Goal: Navigation & Orientation: Find specific page/section

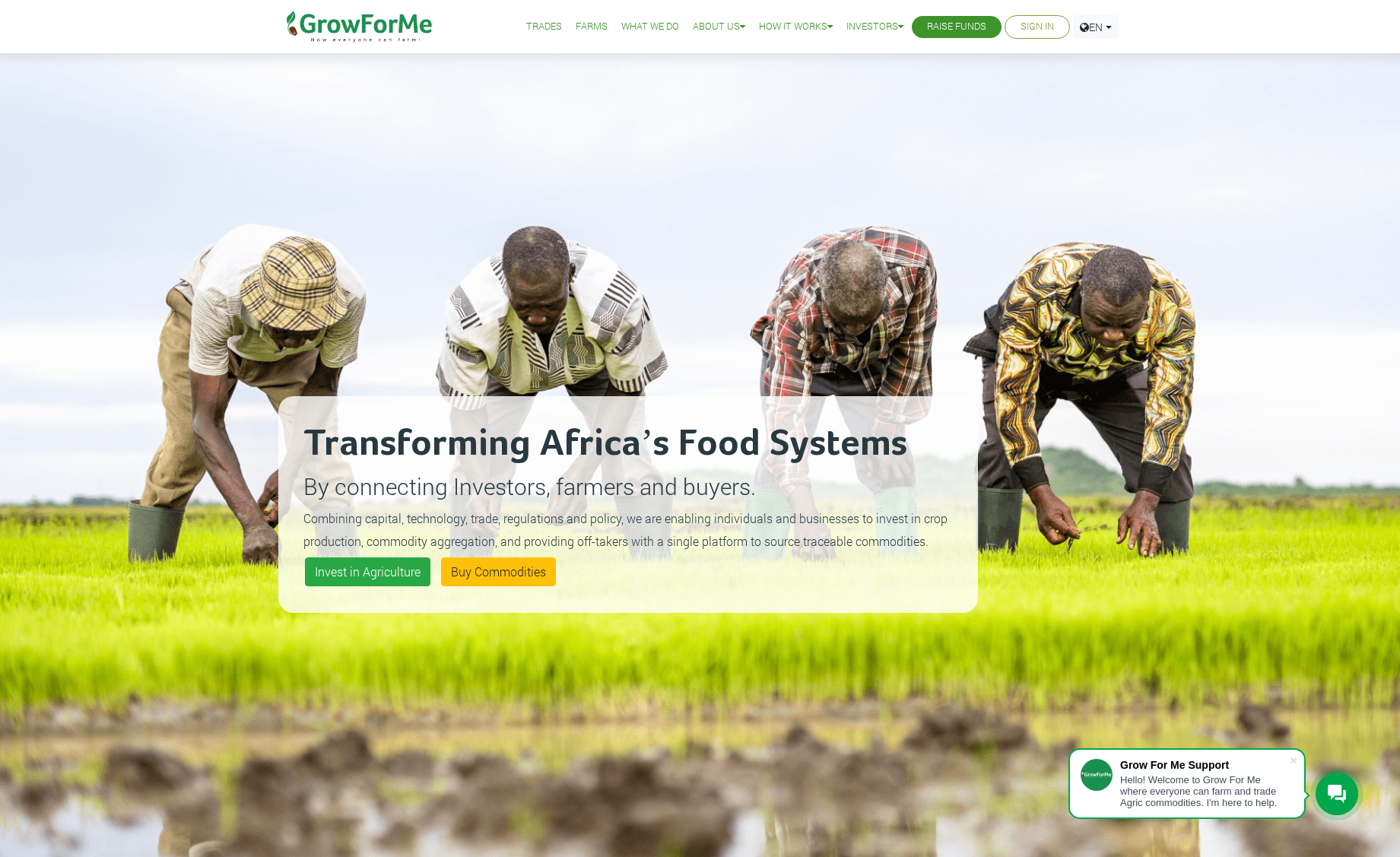
click at [1029, 27] on link "Sign In" at bounding box center [1036, 27] width 34 height 16
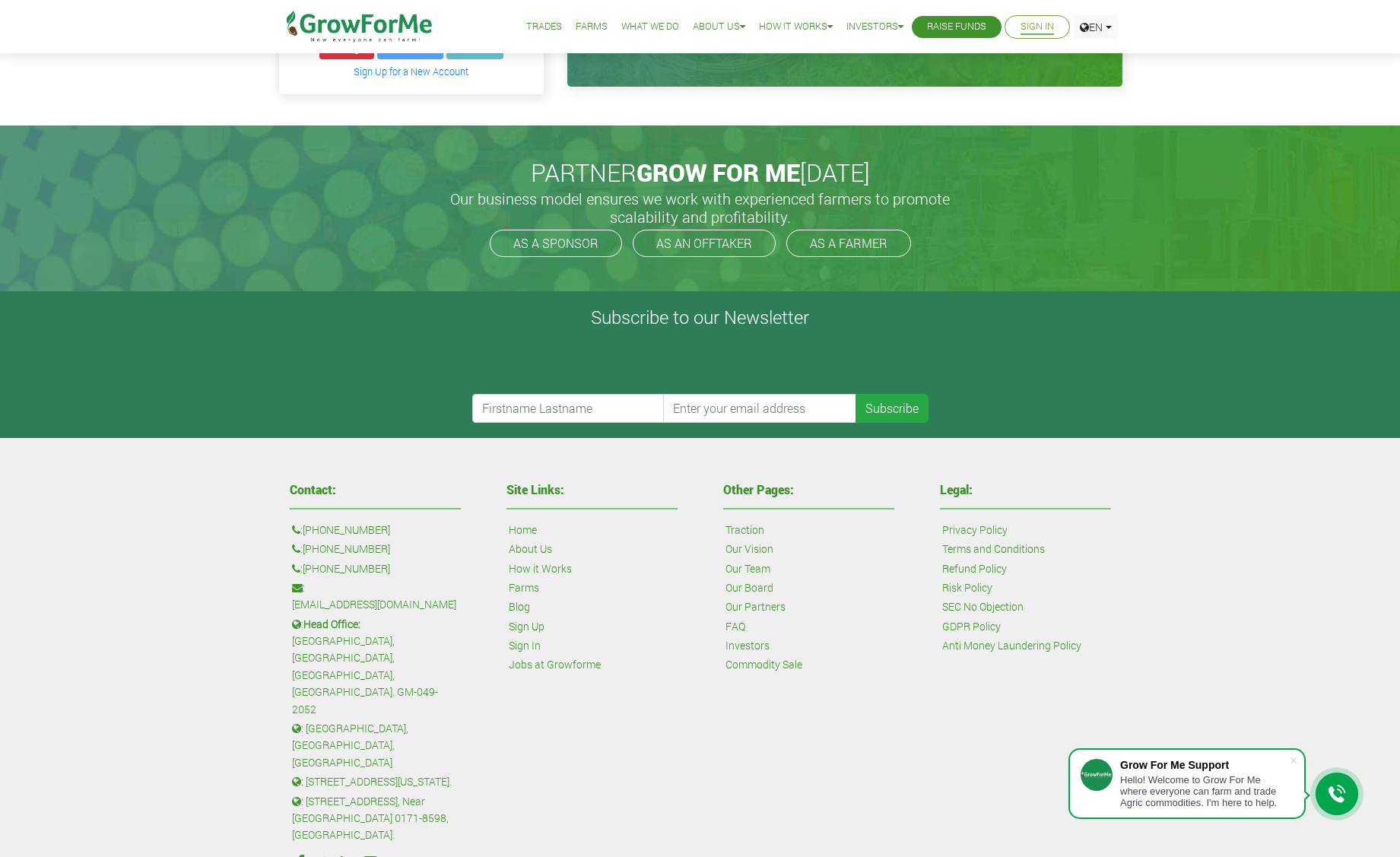
scroll to position [350, 0]
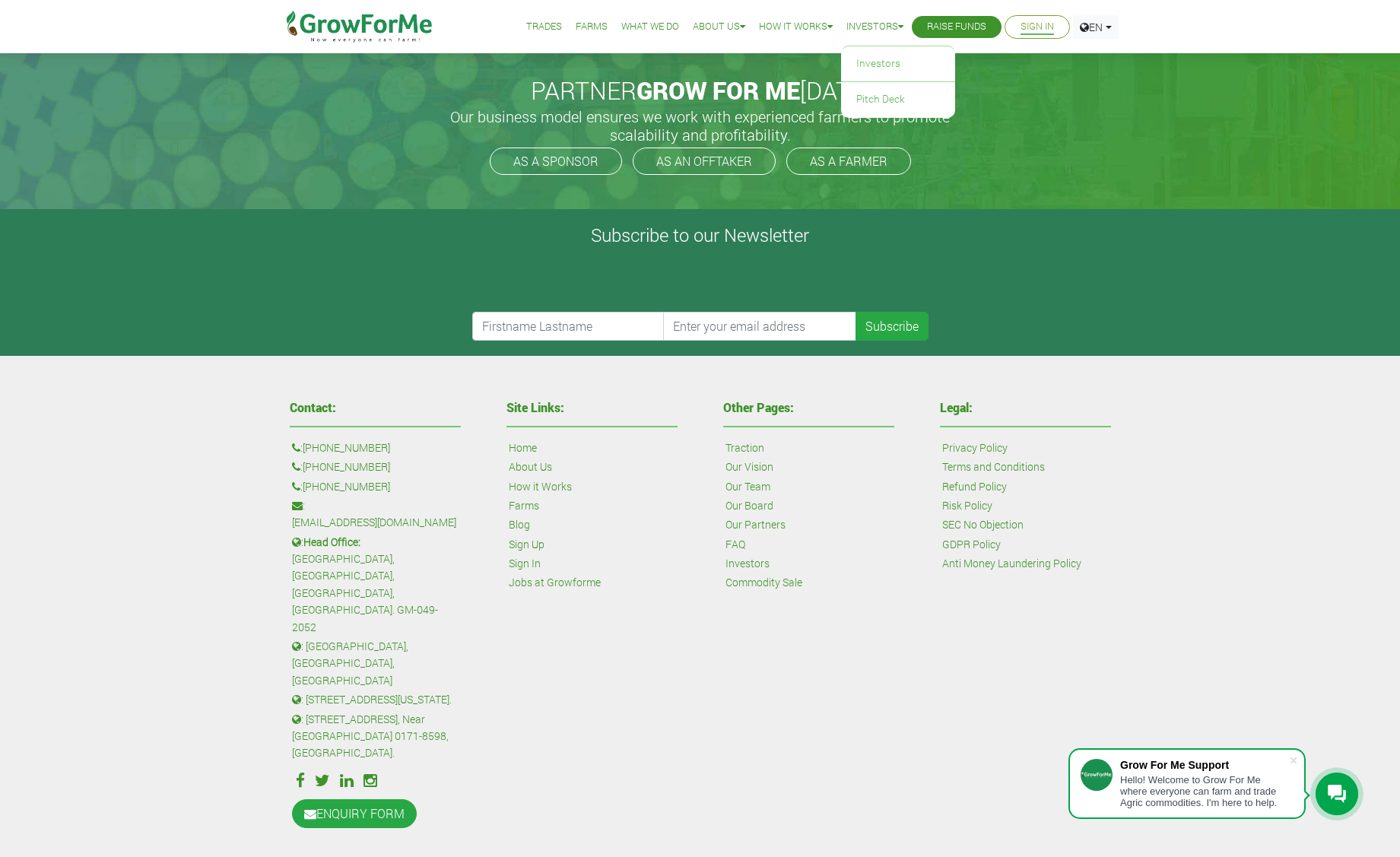
click at [865, 30] on link "Investors" at bounding box center [874, 27] width 57 height 16
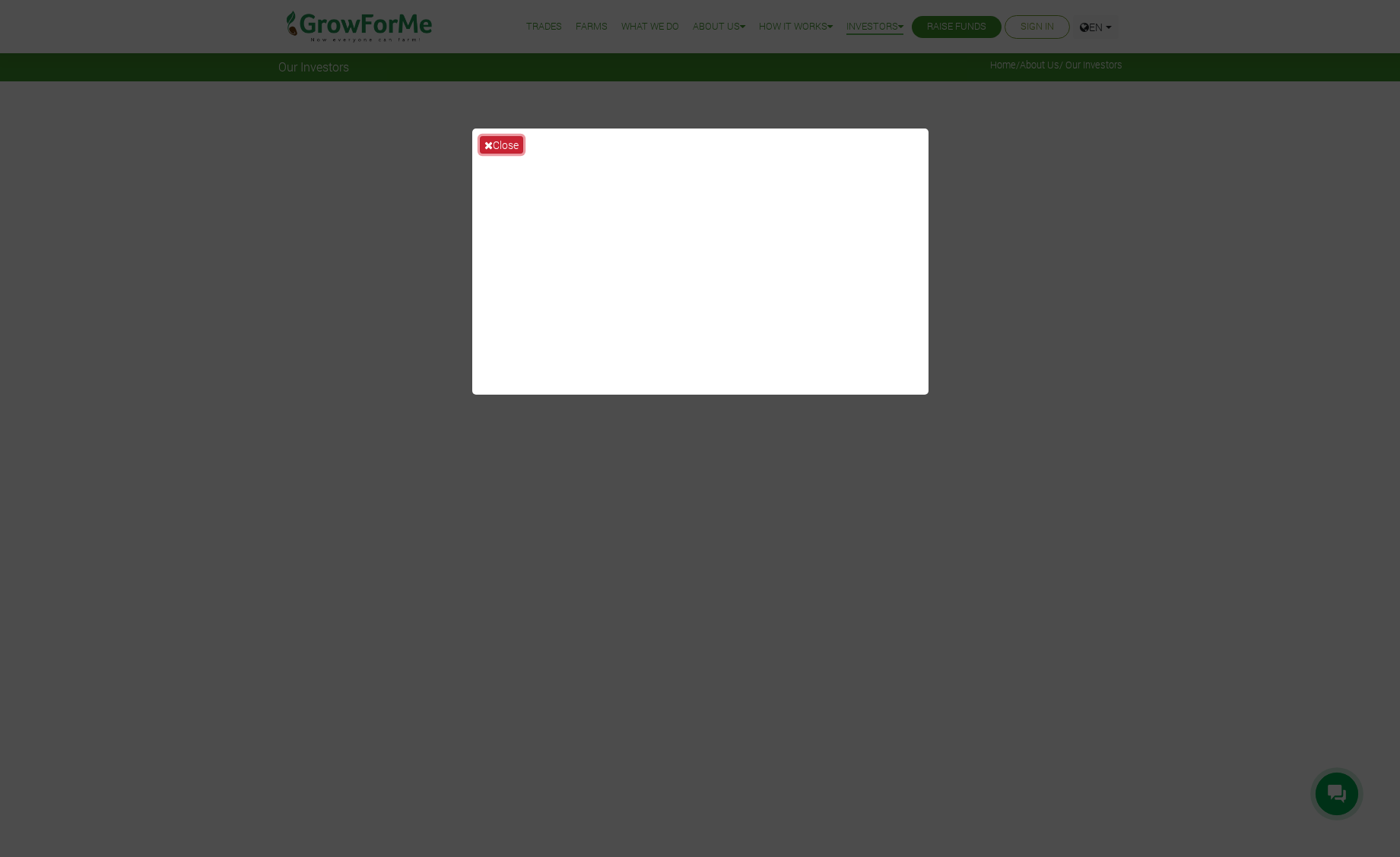
click at [487, 142] on icon at bounding box center [488, 145] width 9 height 11
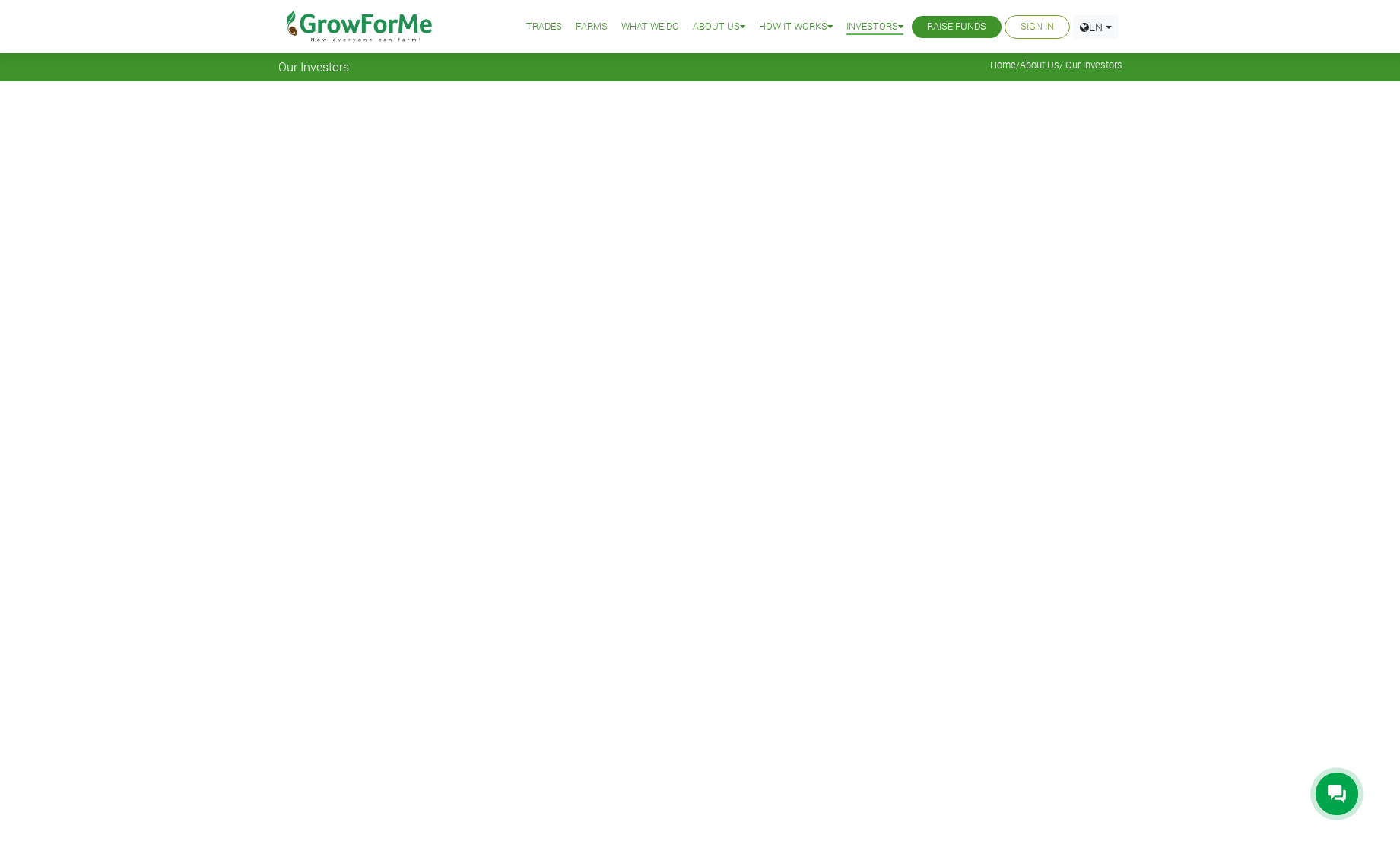
click at [526, 20] on link "Trades" at bounding box center [543, 27] width 36 height 16
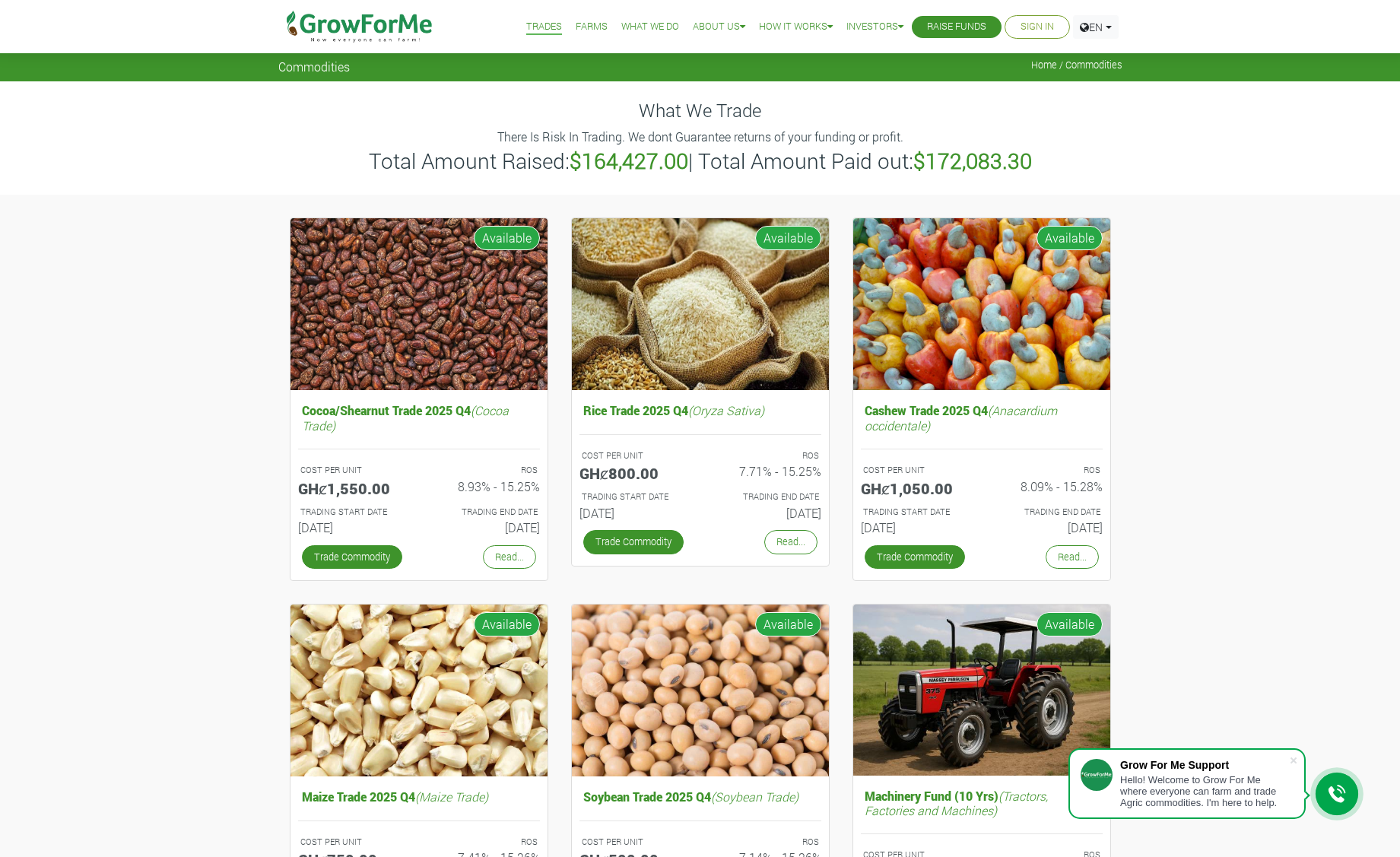
click at [576, 21] on link "Farms" at bounding box center [591, 27] width 32 height 16
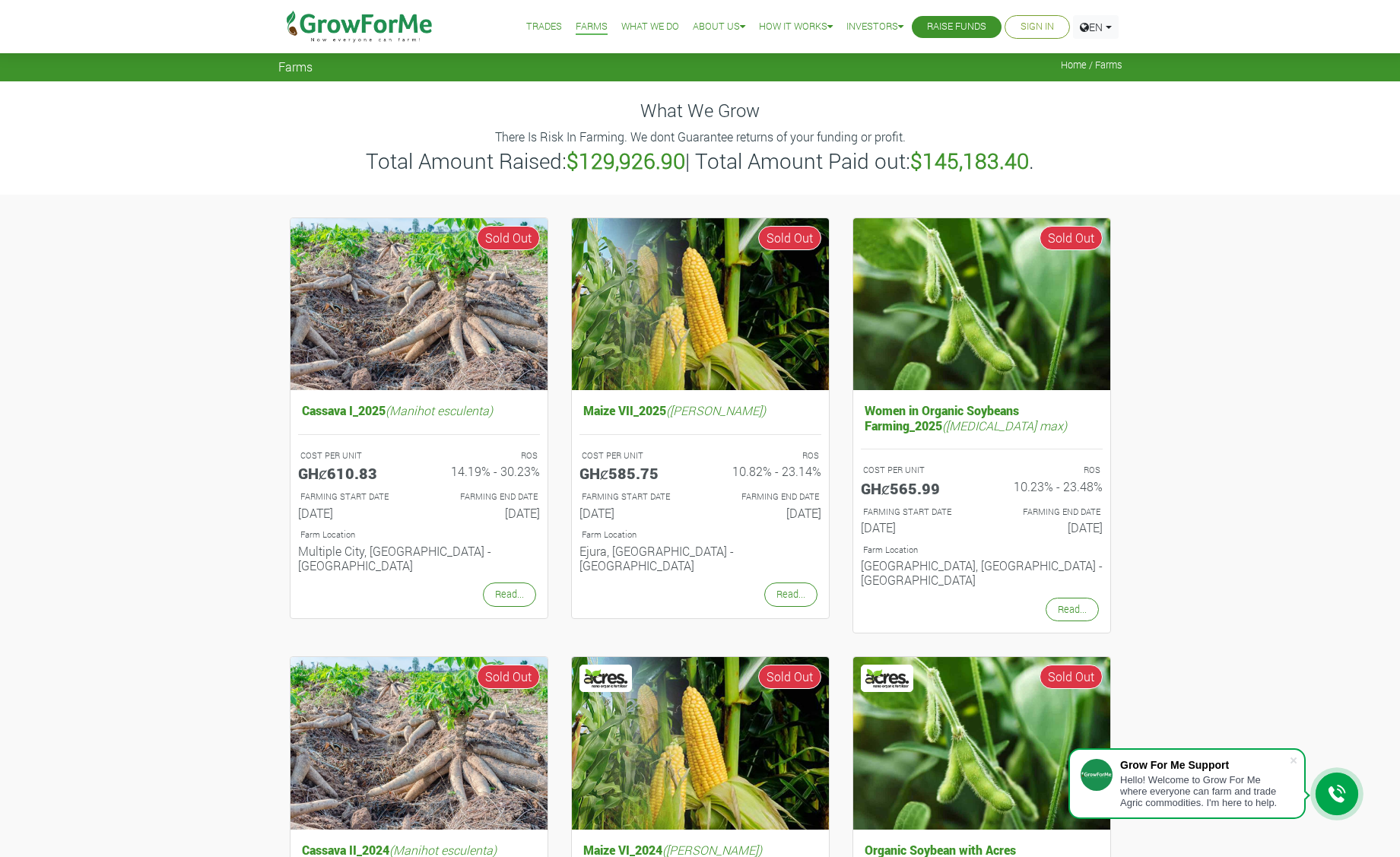
click at [528, 27] on link "Trades" at bounding box center [543, 27] width 36 height 16
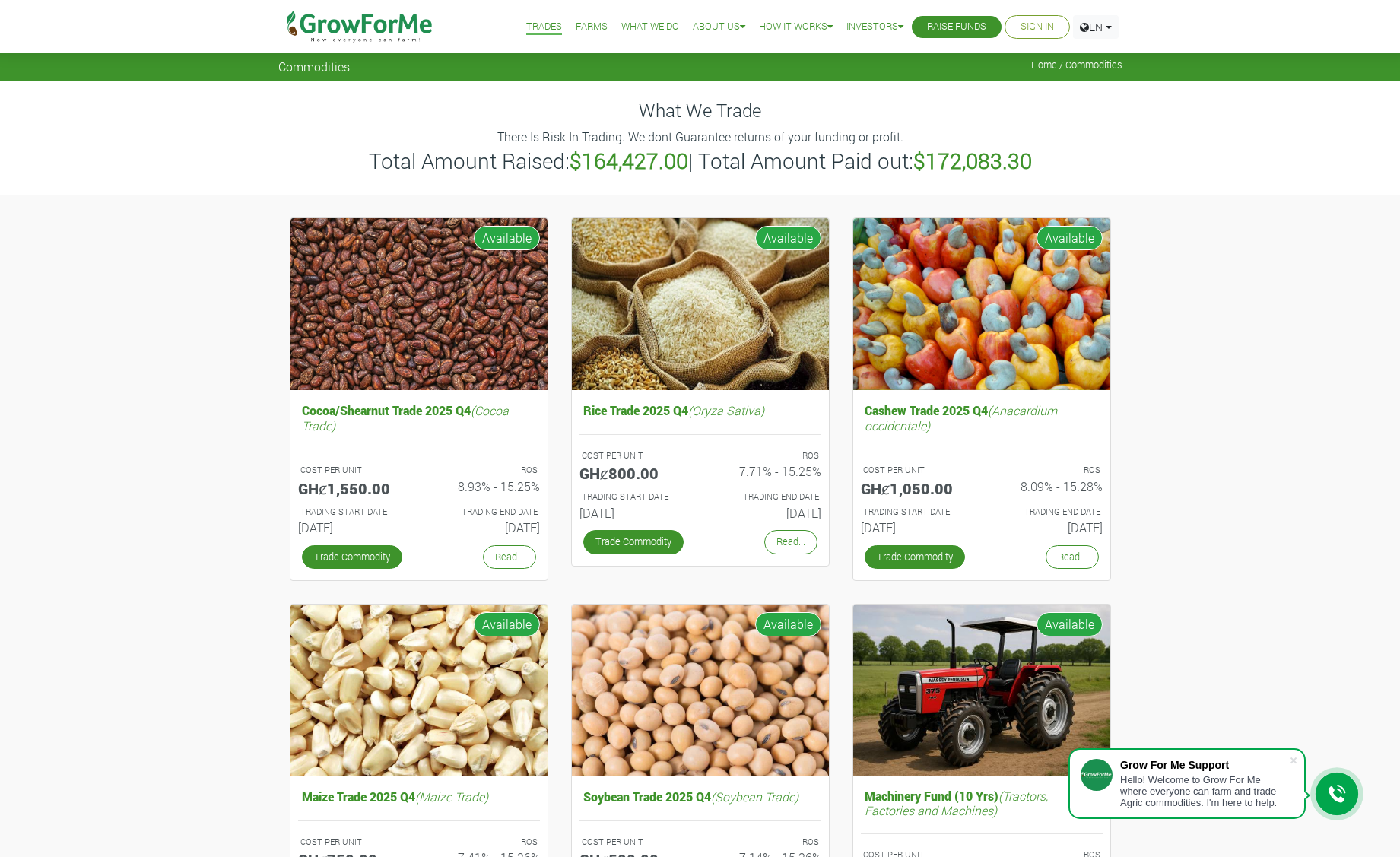
click at [1072, 66] on span "Home / Commodities" at bounding box center [1077, 65] width 92 height 12
click at [299, 59] on span "Commodities" at bounding box center [314, 66] width 71 height 14
